Goal: Entertainment & Leisure: Consume media (video, audio)

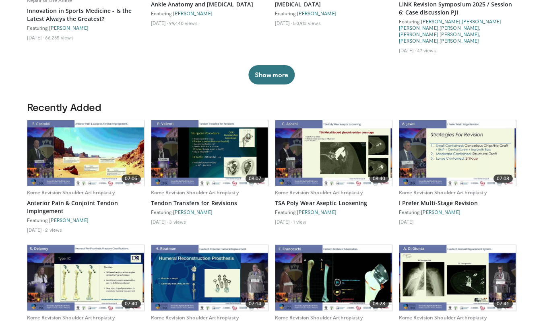
scroll to position [372, 0]
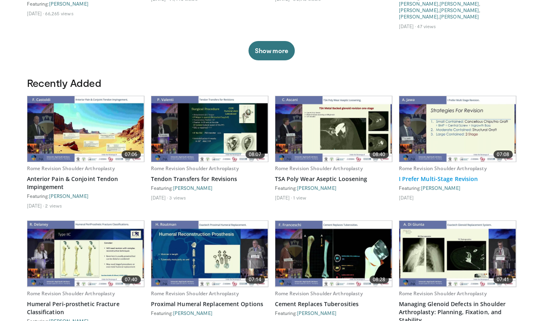
click at [455, 175] on link "I Prefer Multi-Stage Revision" at bounding box center [457, 179] width 117 height 8
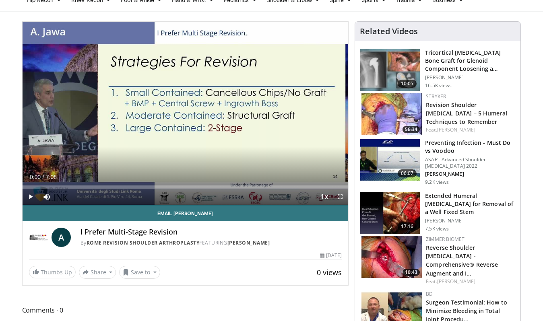
scroll to position [44, 0]
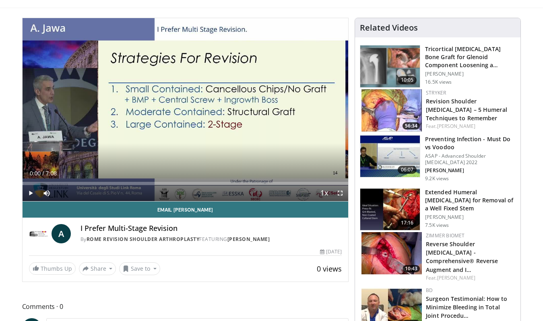
drag, startPoint x: 136, startPoint y: 122, endPoint x: 30, endPoint y: 194, distance: 128.0
click at [30, 194] on span "Video Player" at bounding box center [31, 193] width 16 height 16
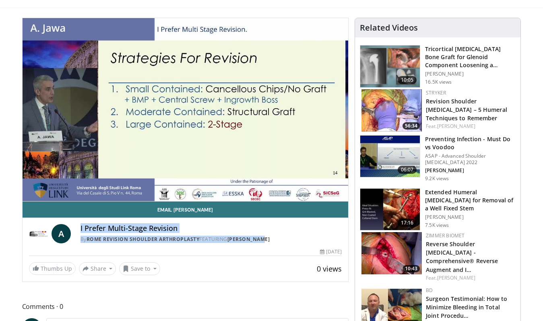
drag, startPoint x: 121, startPoint y: 229, endPoint x: 317, endPoint y: 236, distance: 196.5
click at [317, 236] on div "A I Prefer Multi-Stage Revision By Rome Revision Shoulder [MEDICAL_DATA] FEATUR…" at bounding box center [185, 233] width 313 height 19
copy div "I Prefer Multi-Stage Revision By Rome Revision Shoulder [MEDICAL_DATA] FEATURIN…"
